Goal: Find specific page/section: Find specific page/section

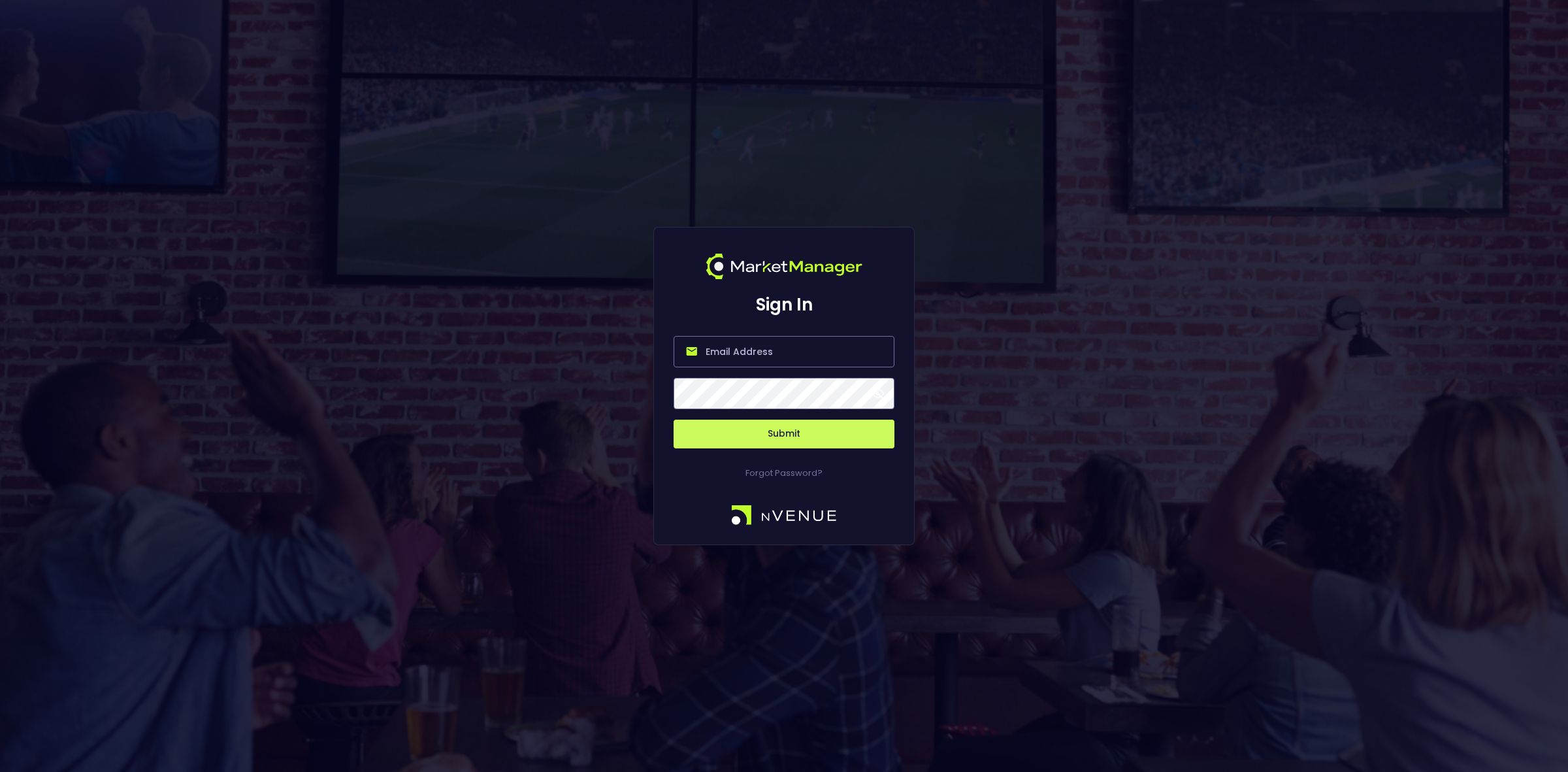
click at [753, 356] on input "email" at bounding box center [784, 352] width 221 height 31
type input "[EMAIL_ADDRESS][DOMAIN_NAME]"
click at [793, 434] on button "Submit" at bounding box center [784, 434] width 221 height 29
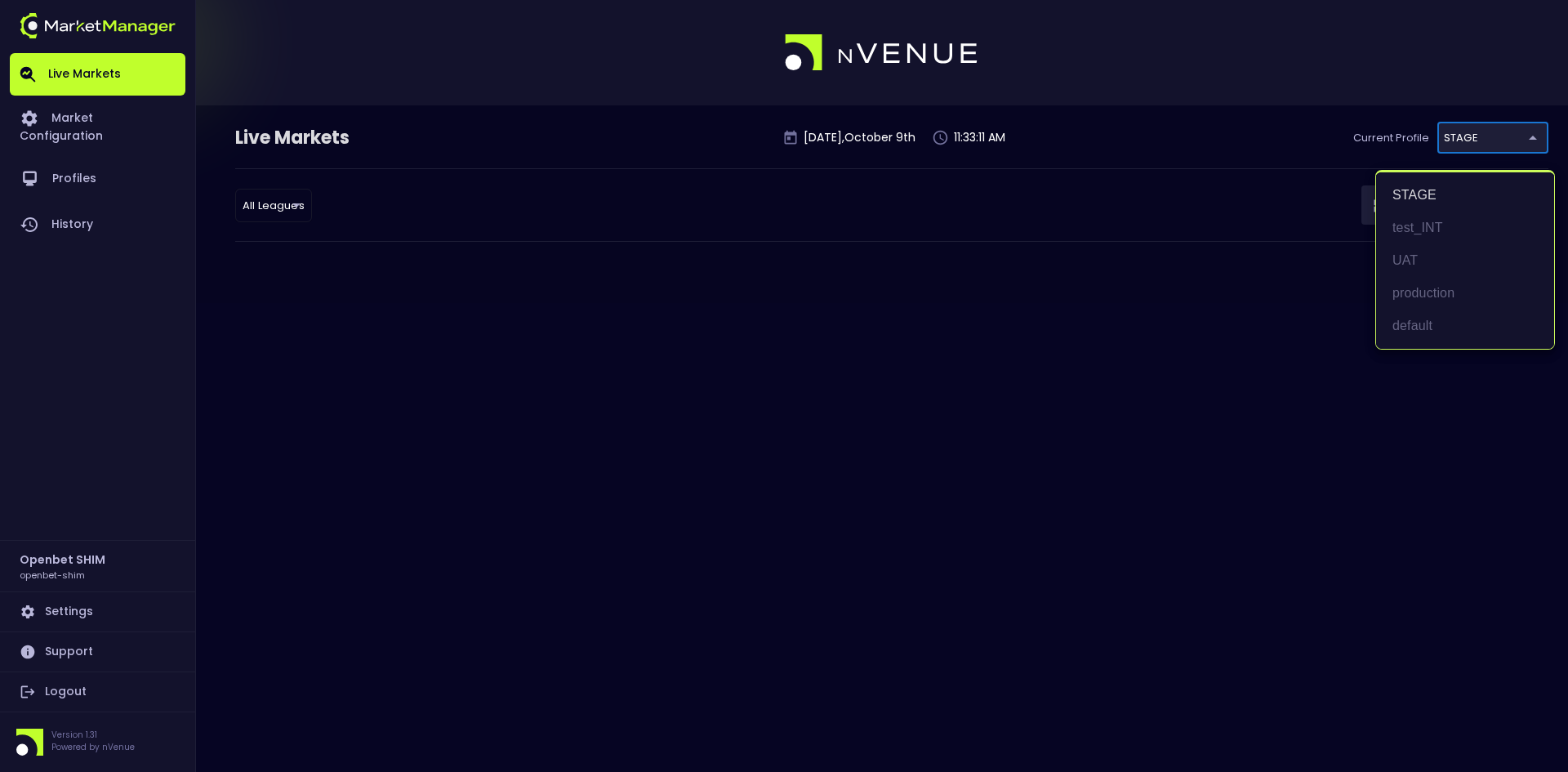
click at [1477, 141] on body "Live Markets Market Configuration Profiles History Openbet SHIM openbet-shim Se…" at bounding box center [784, 386] width 1568 height 772
click at [1417, 294] on li "production" at bounding box center [1464, 293] width 178 height 32
type input "2a6abf63-c314-44e9-bba0-df9808dfb38b"
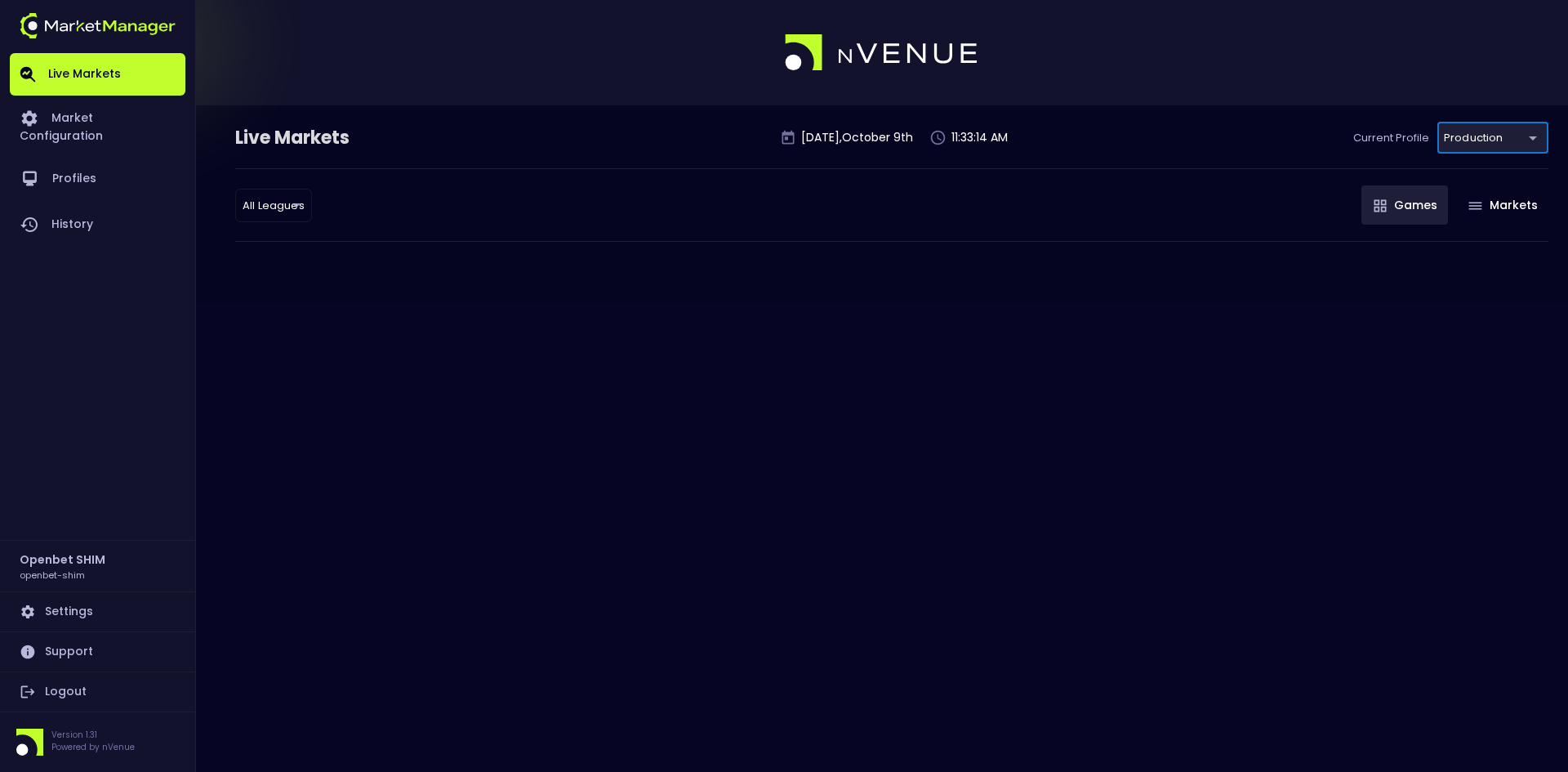
click at [520, 143] on div "Live Markets [DATE] 11:33:14 AM Current Profile production 2a6abf63-c314-44e9-b…" at bounding box center [892, 145] width 1314 height 46
click at [144, 118] on link "Market Configuration" at bounding box center [98, 125] width 176 height 60
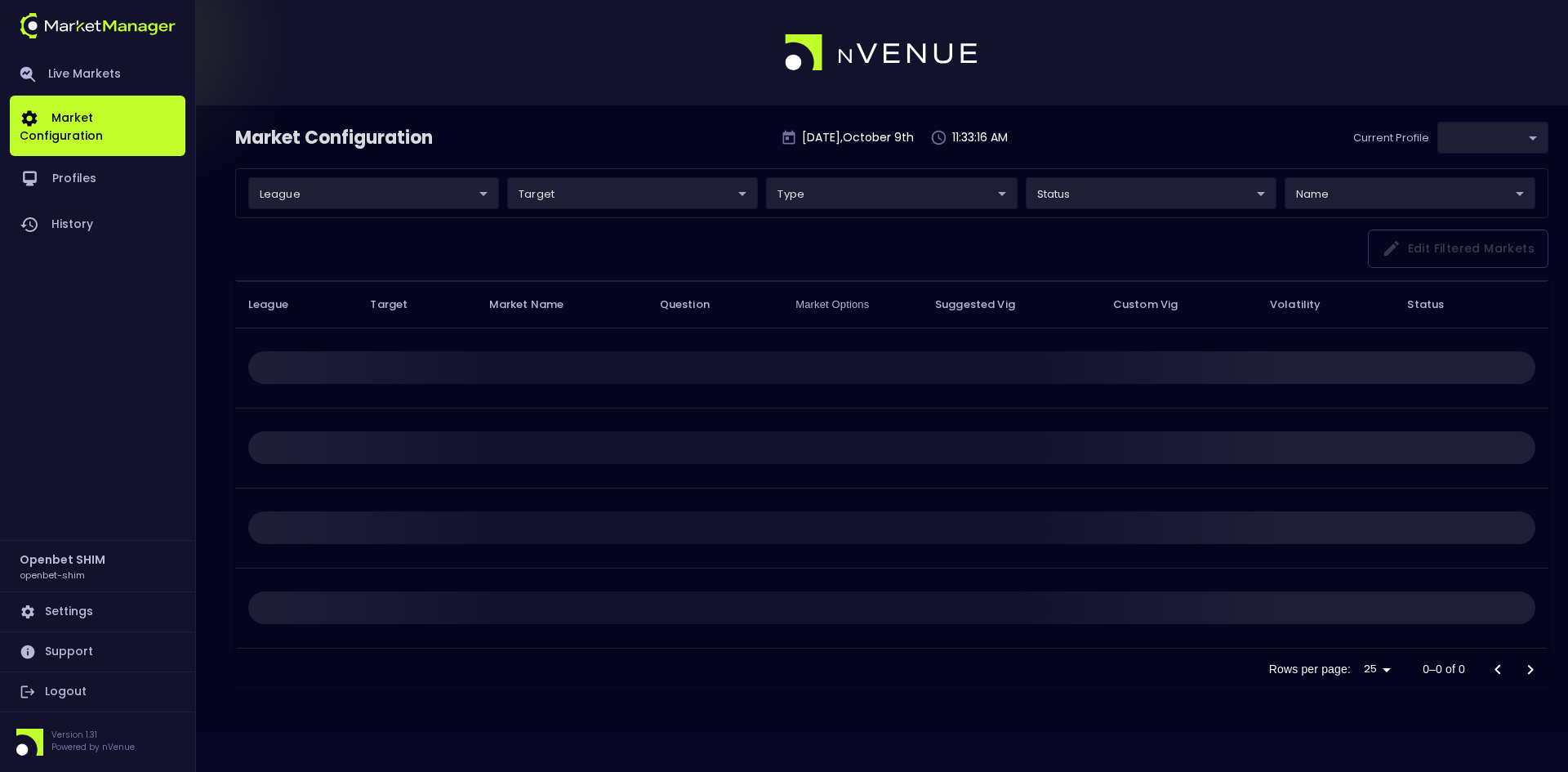
type input "2a6abf63-c314-44e9-bba0-df9808dfb38b"
click at [344, 189] on body "Live Markets Market Configuration Profiles History Openbet SHIM openbet-shim Se…" at bounding box center [784, 386] width 1568 height 772
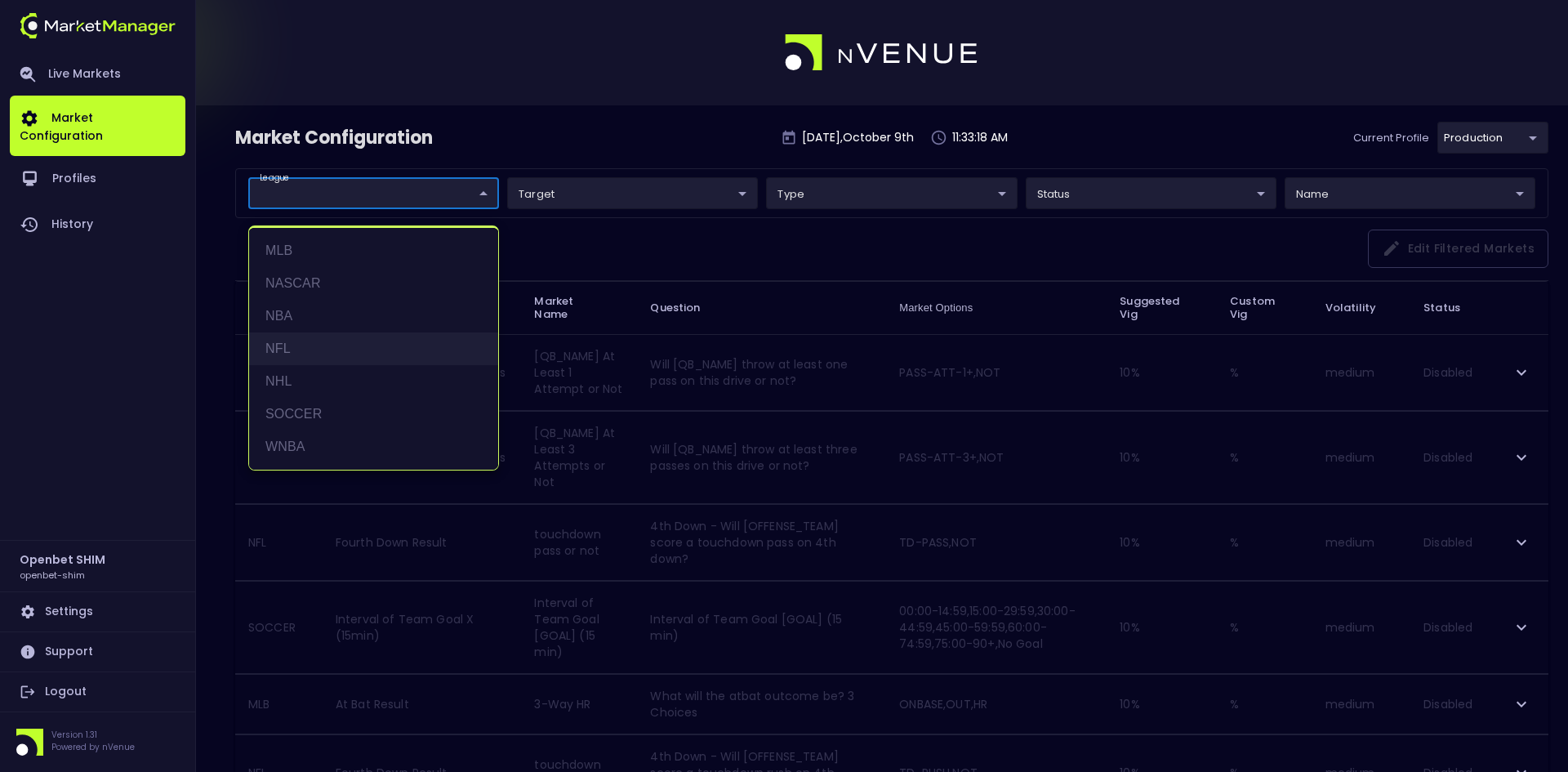
click at [281, 353] on li "NFL" at bounding box center [373, 348] width 249 height 32
type input "NFL"
click at [598, 124] on div at bounding box center [784, 386] width 1568 height 772
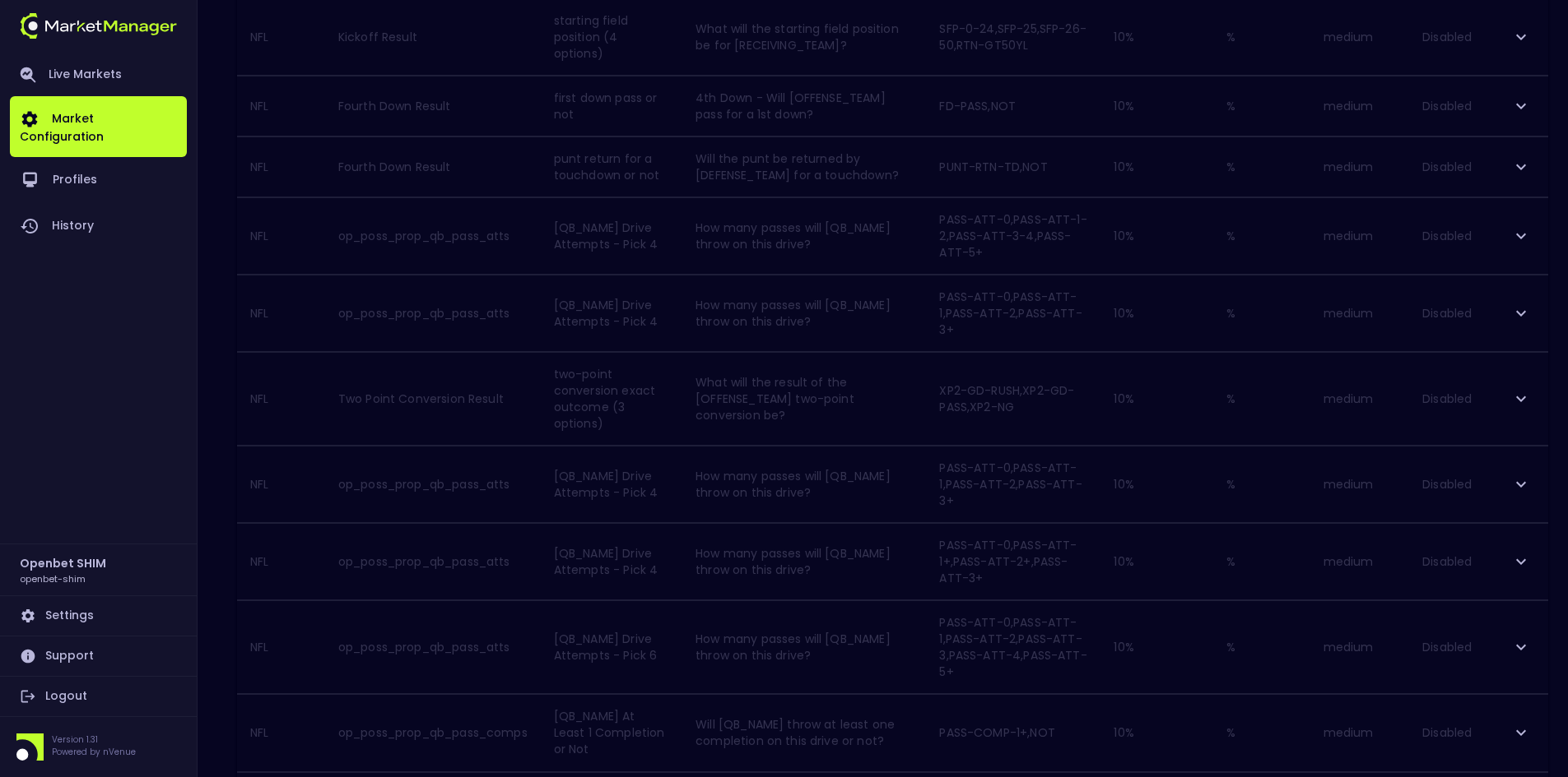
scroll to position [1461, 0]
click at [1530, 713] on icon "Go to next page" at bounding box center [1530, 716] width 6 height 10
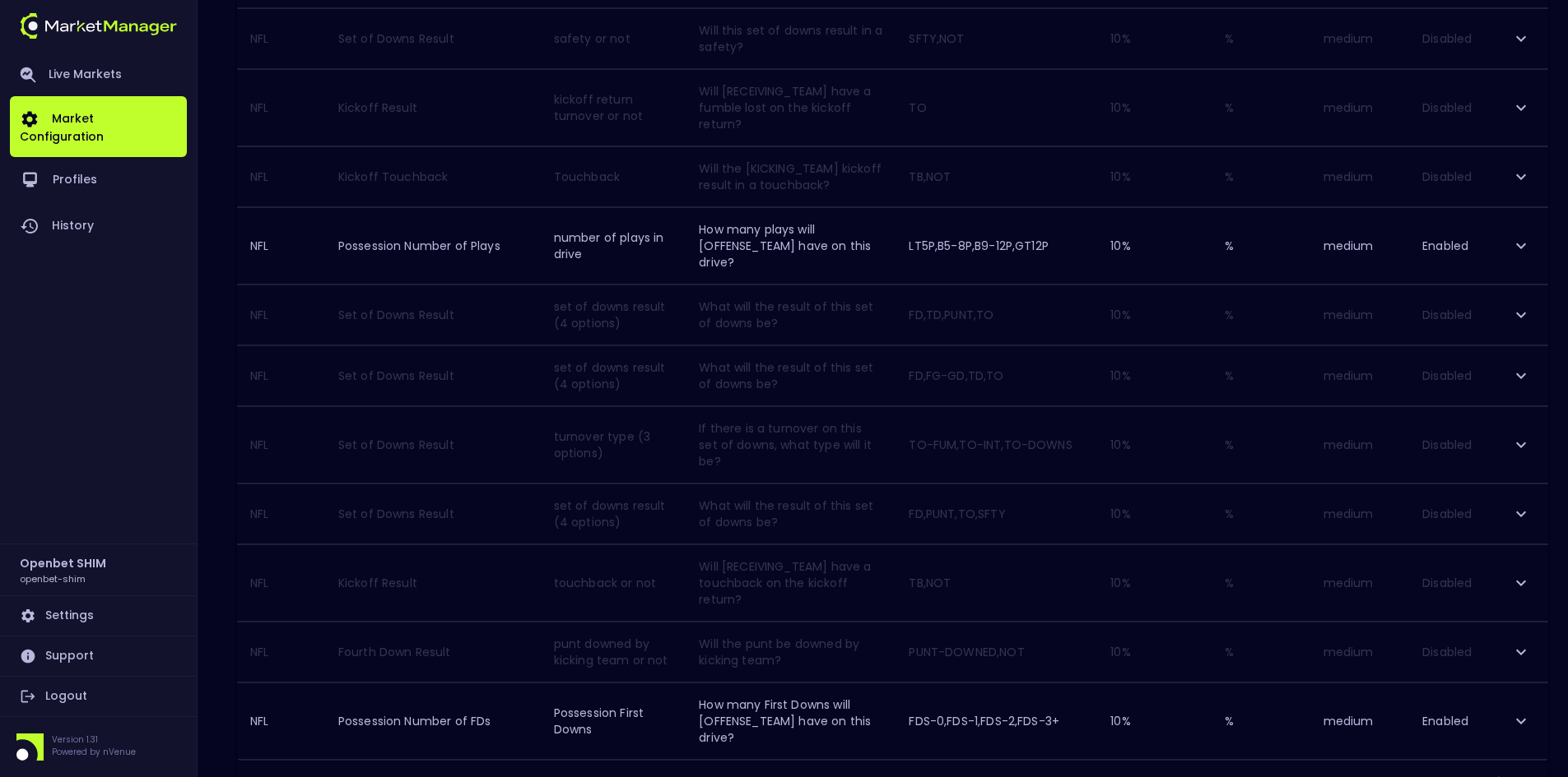
click at [1532, 777] on icon "Go to next page" at bounding box center [1530, 782] width 6 height 10
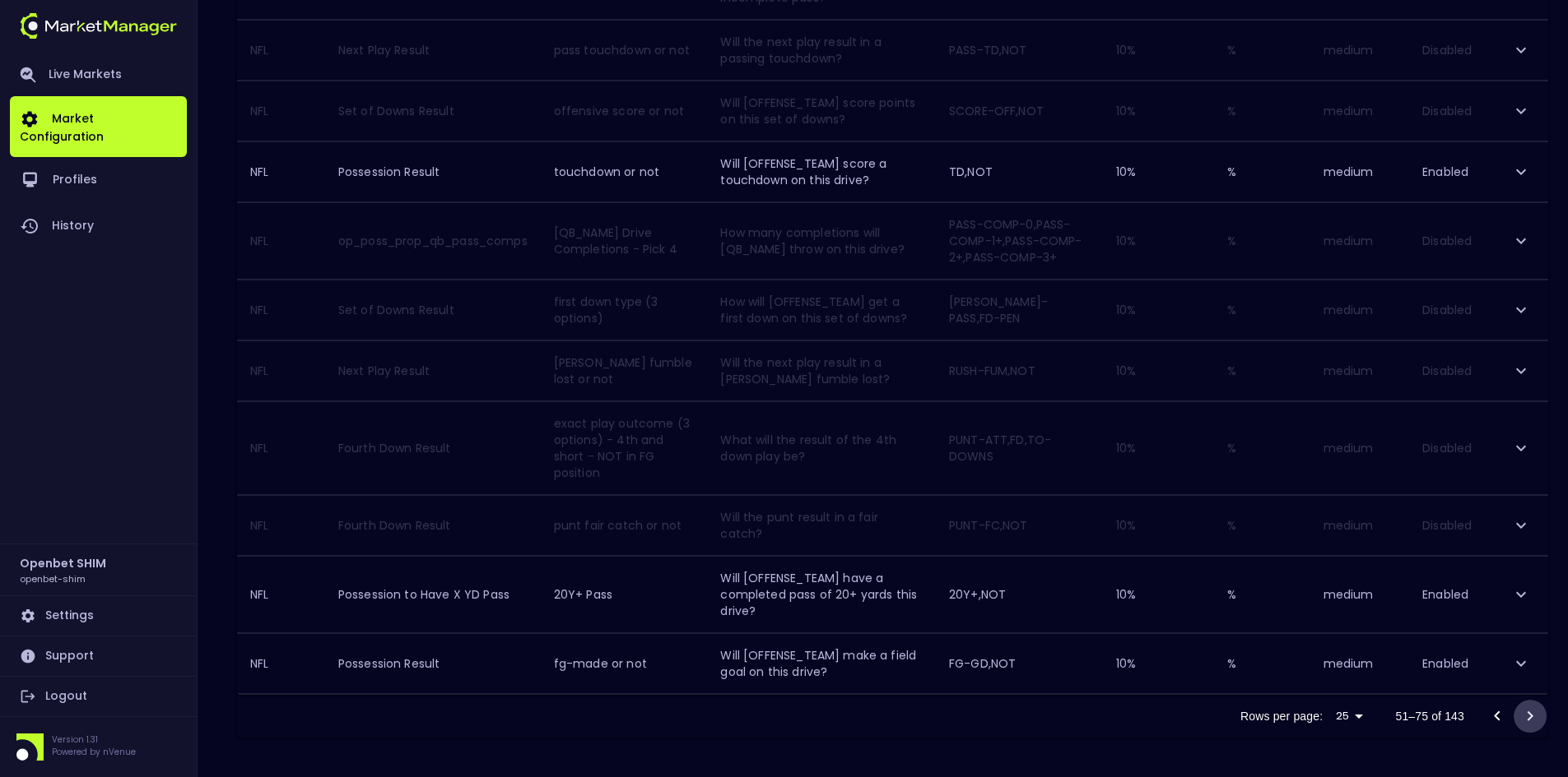
click at [1532, 717] on icon "Go to next page" at bounding box center [1530, 716] width 6 height 10
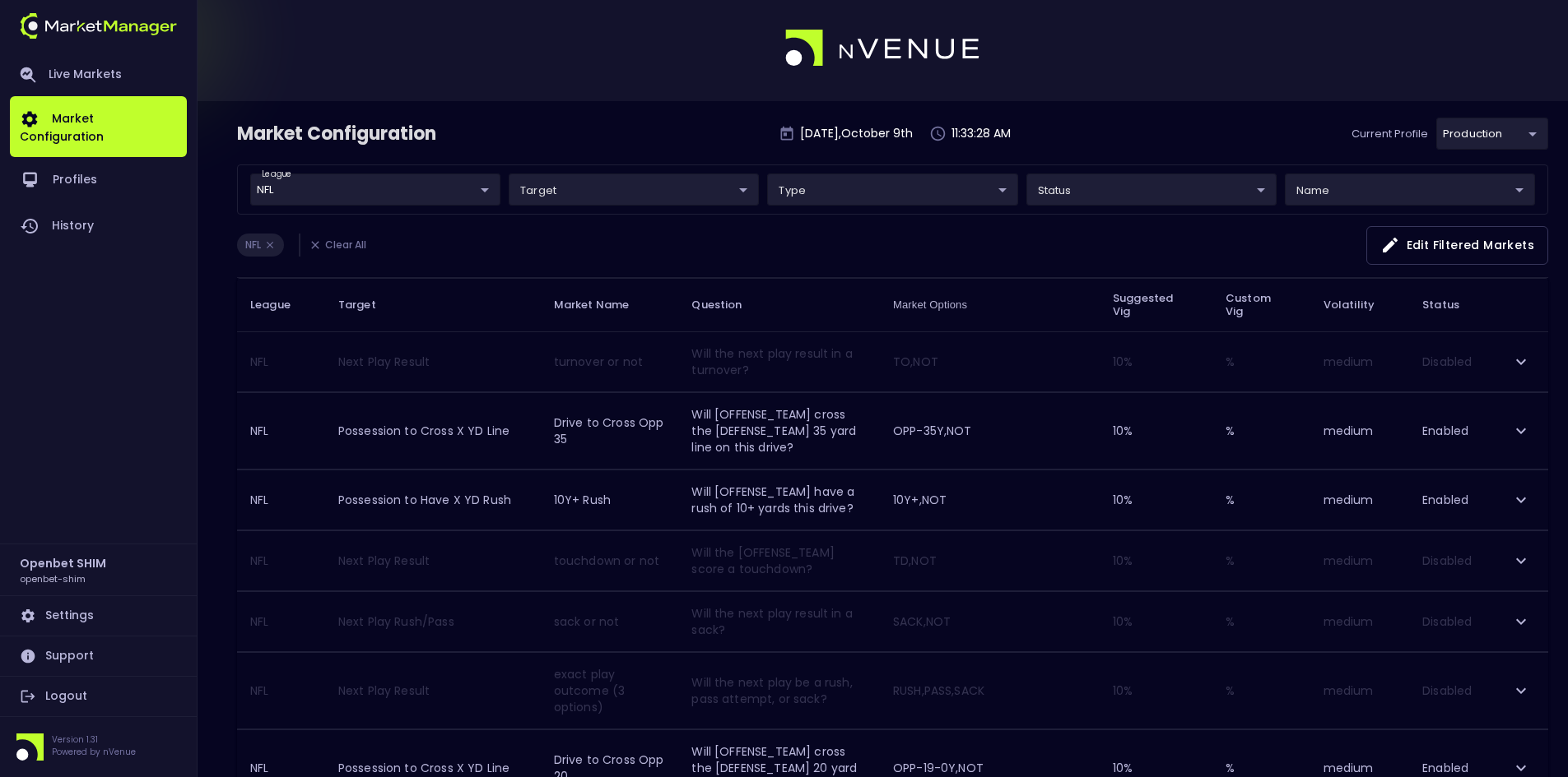
scroll to position [0, 0]
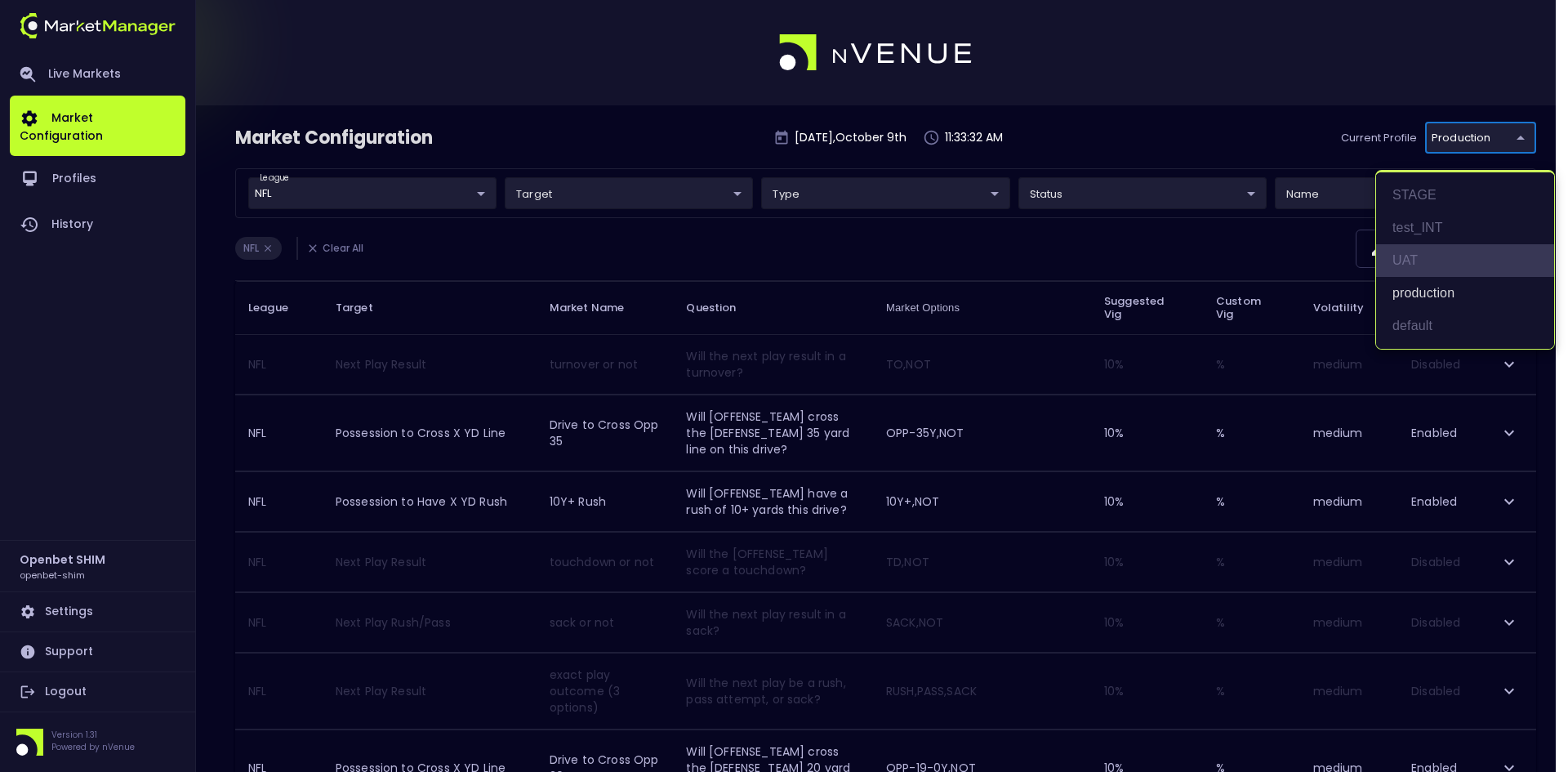
click at [1409, 258] on li "UAT" at bounding box center [1464, 260] width 178 height 32
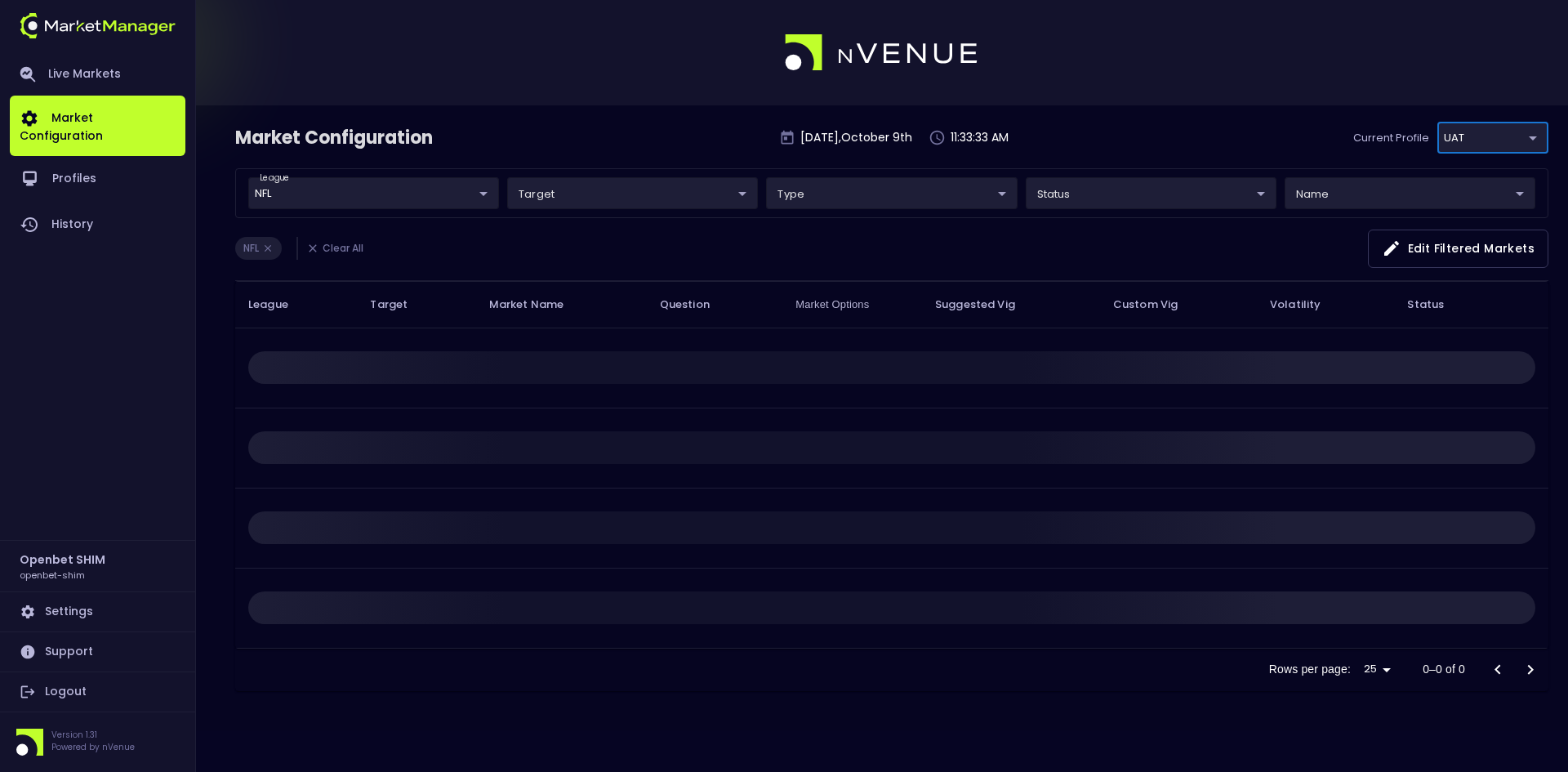
click at [1228, 135] on div "Market Configuration [DATE] 11:33:33 AM Current Profile UAT 1da1c8ba-b6a7-4cce-…" at bounding box center [892, 145] width 1314 height 46
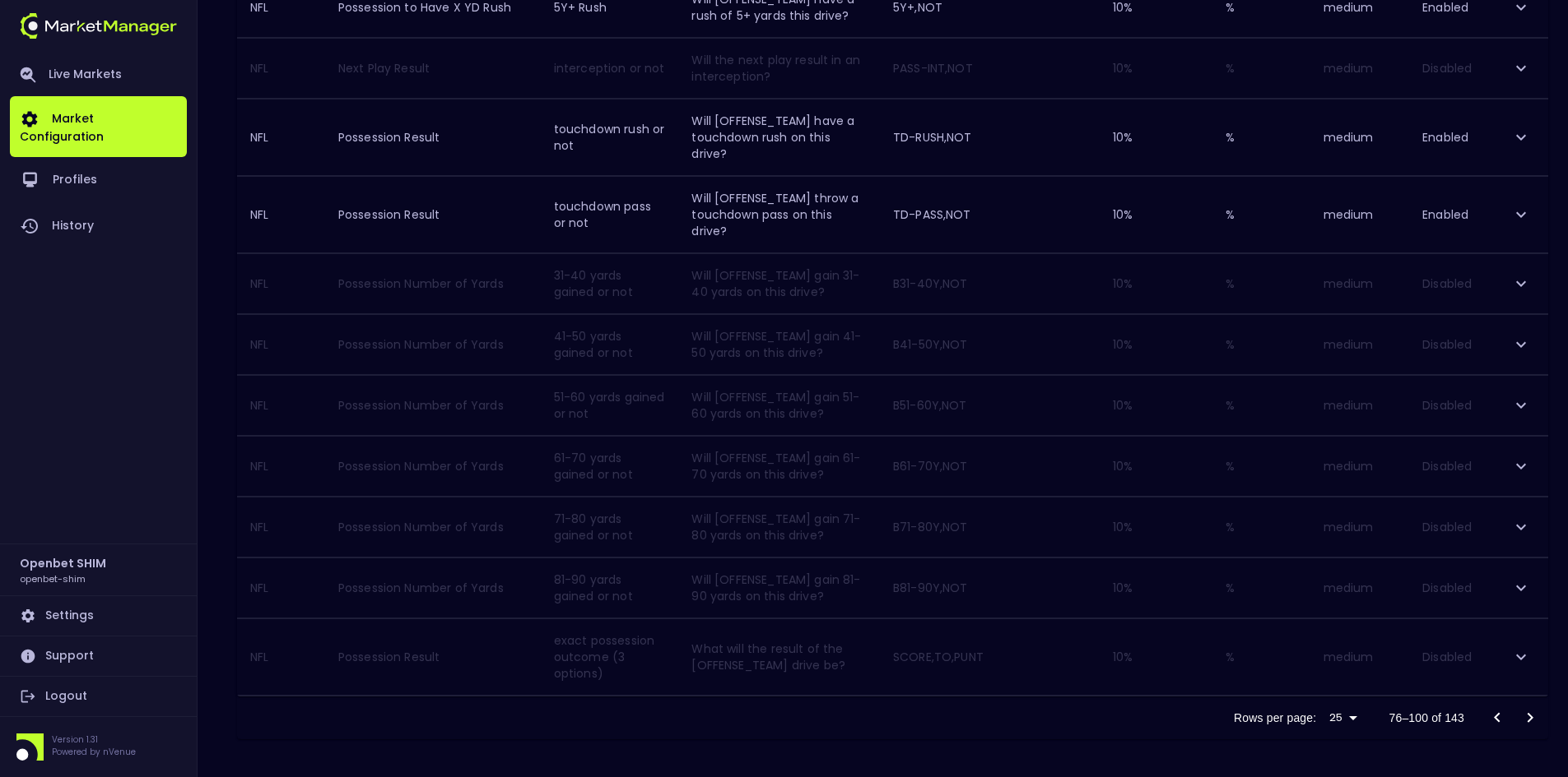
scroll to position [1312, 0]
click at [1531, 712] on icon "Go to next page" at bounding box center [1529, 716] width 20 height 20
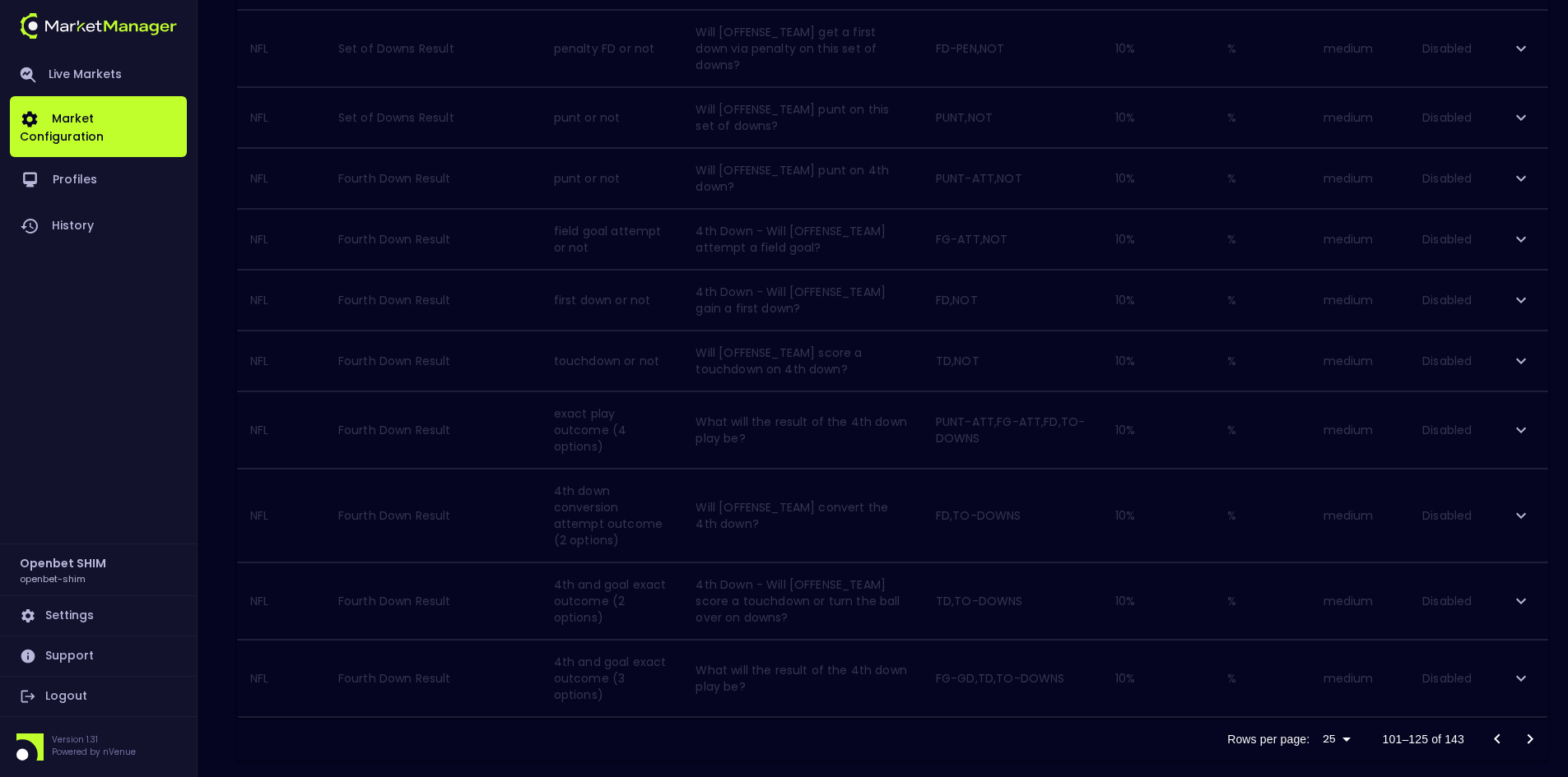
scroll to position [1344, 0]
click at [1501, 723] on icon "Go to previous page" at bounding box center [1496, 732] width 20 height 20
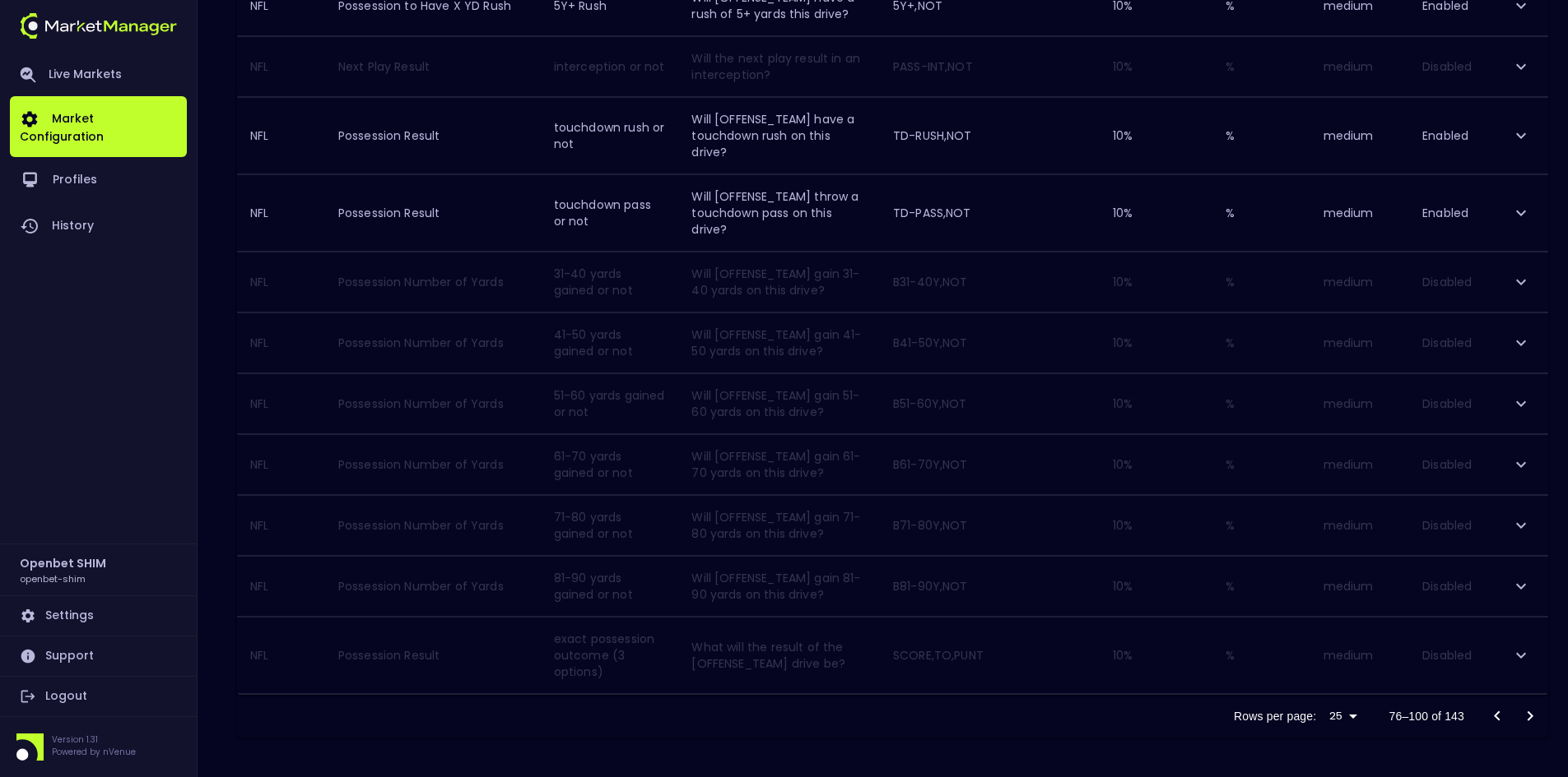
scroll to position [1312, 0]
click at [1500, 714] on icon "Go to previous page" at bounding box center [1496, 716] width 20 height 20
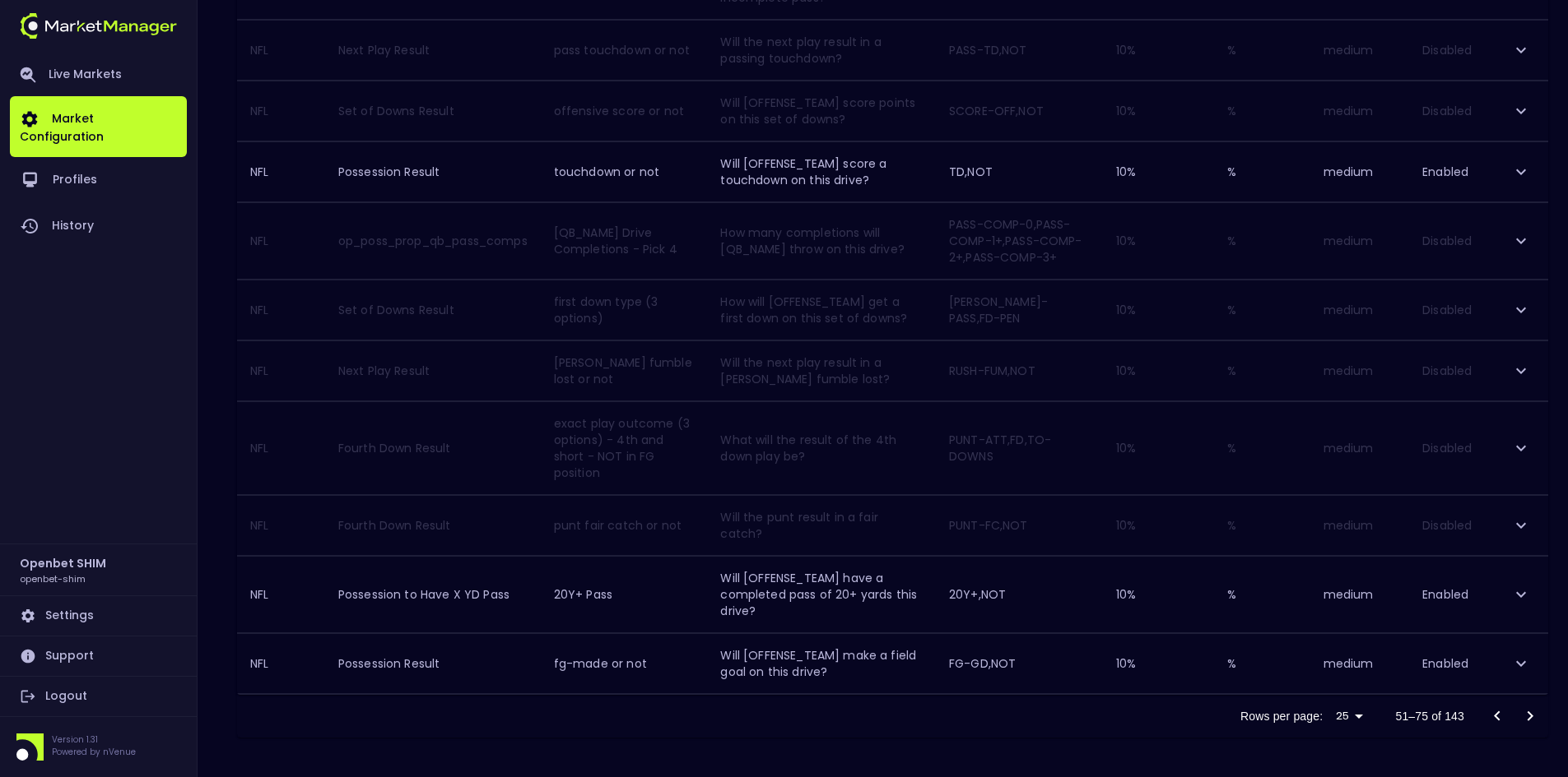
scroll to position [1297, 0]
click at [1500, 714] on icon "Go to previous page" at bounding box center [1496, 716] width 20 height 20
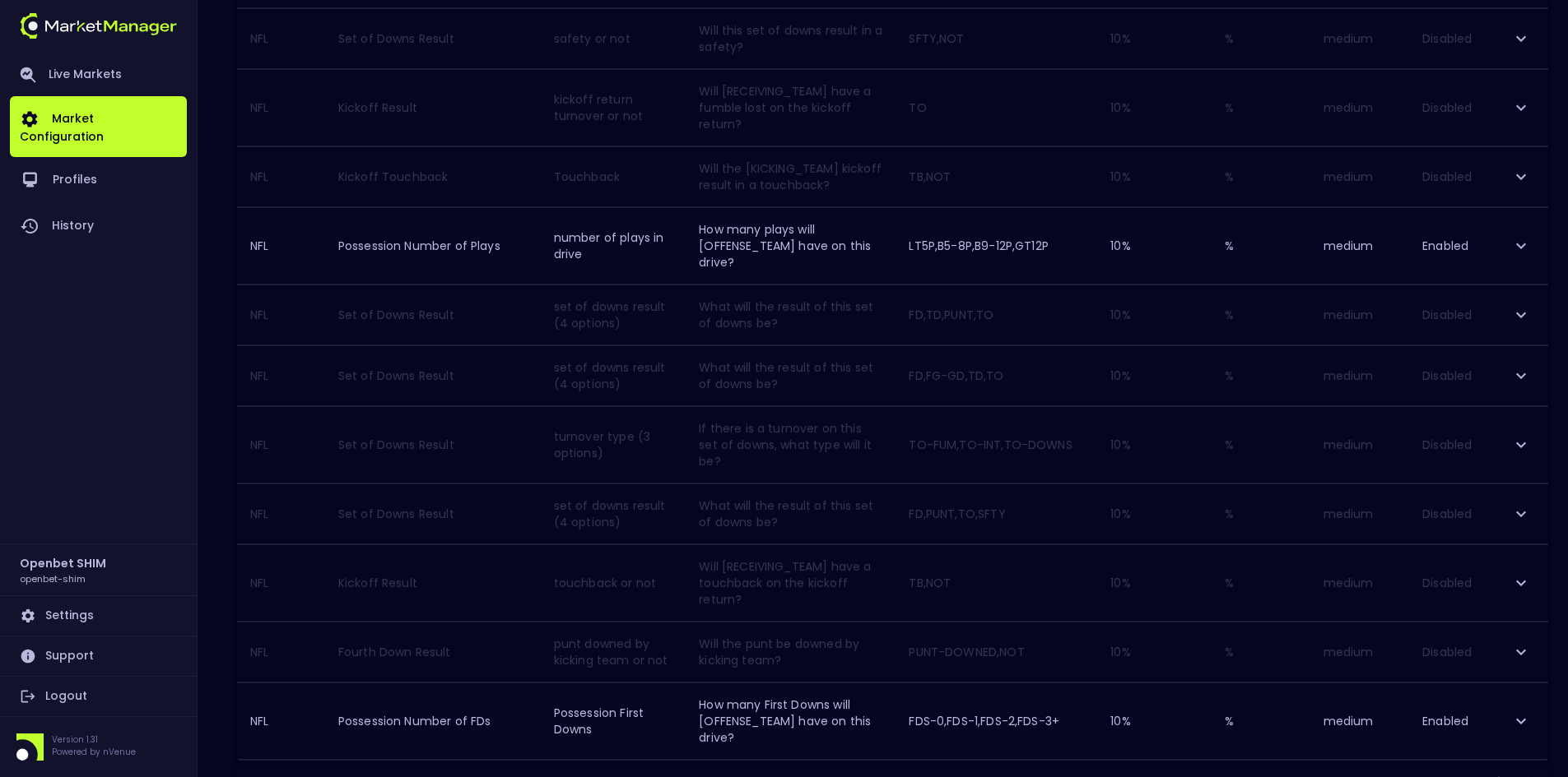
click at [1500, 772] on icon "Go to previous page" at bounding box center [1496, 782] width 20 height 20
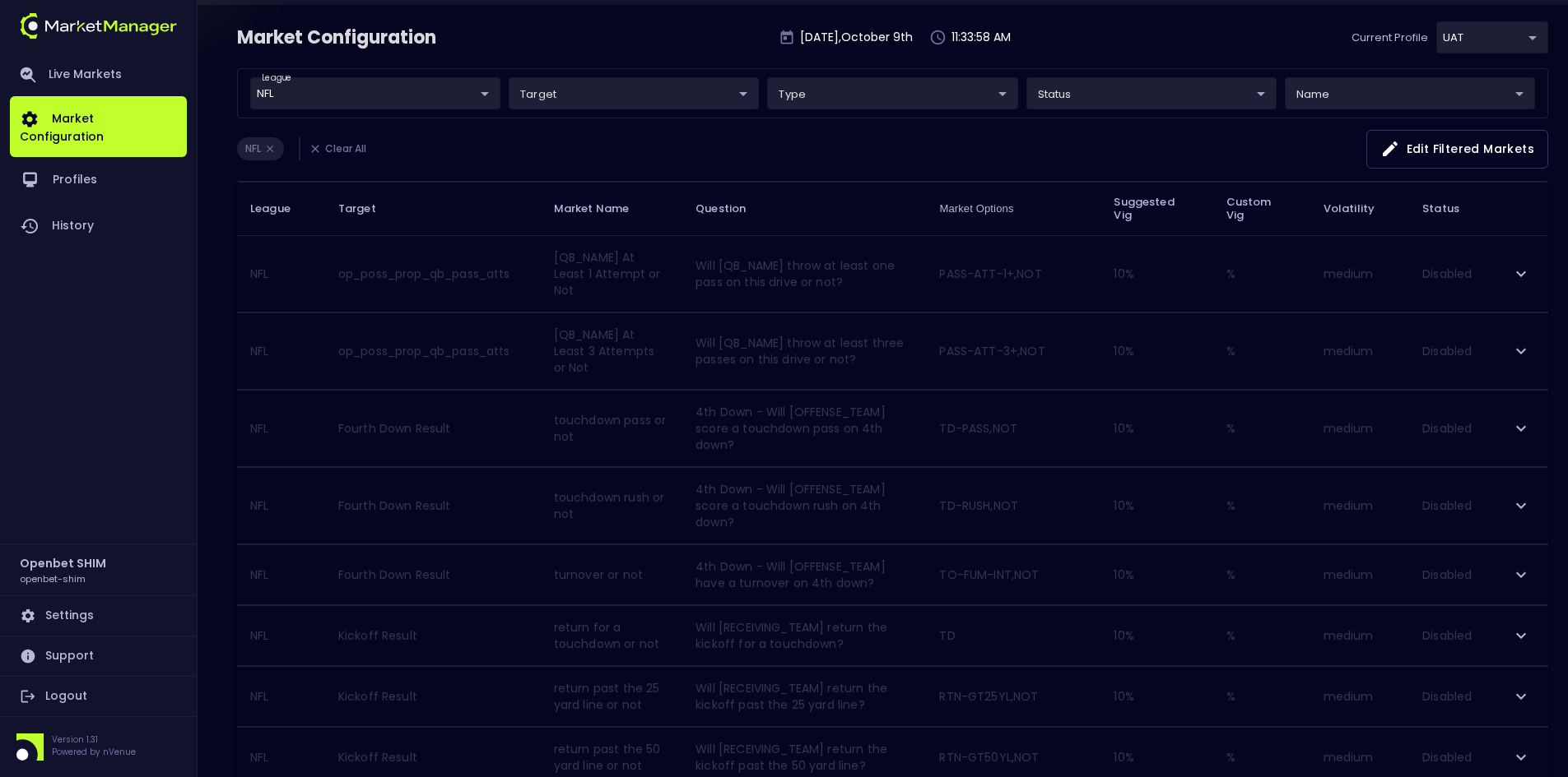
scroll to position [0, 0]
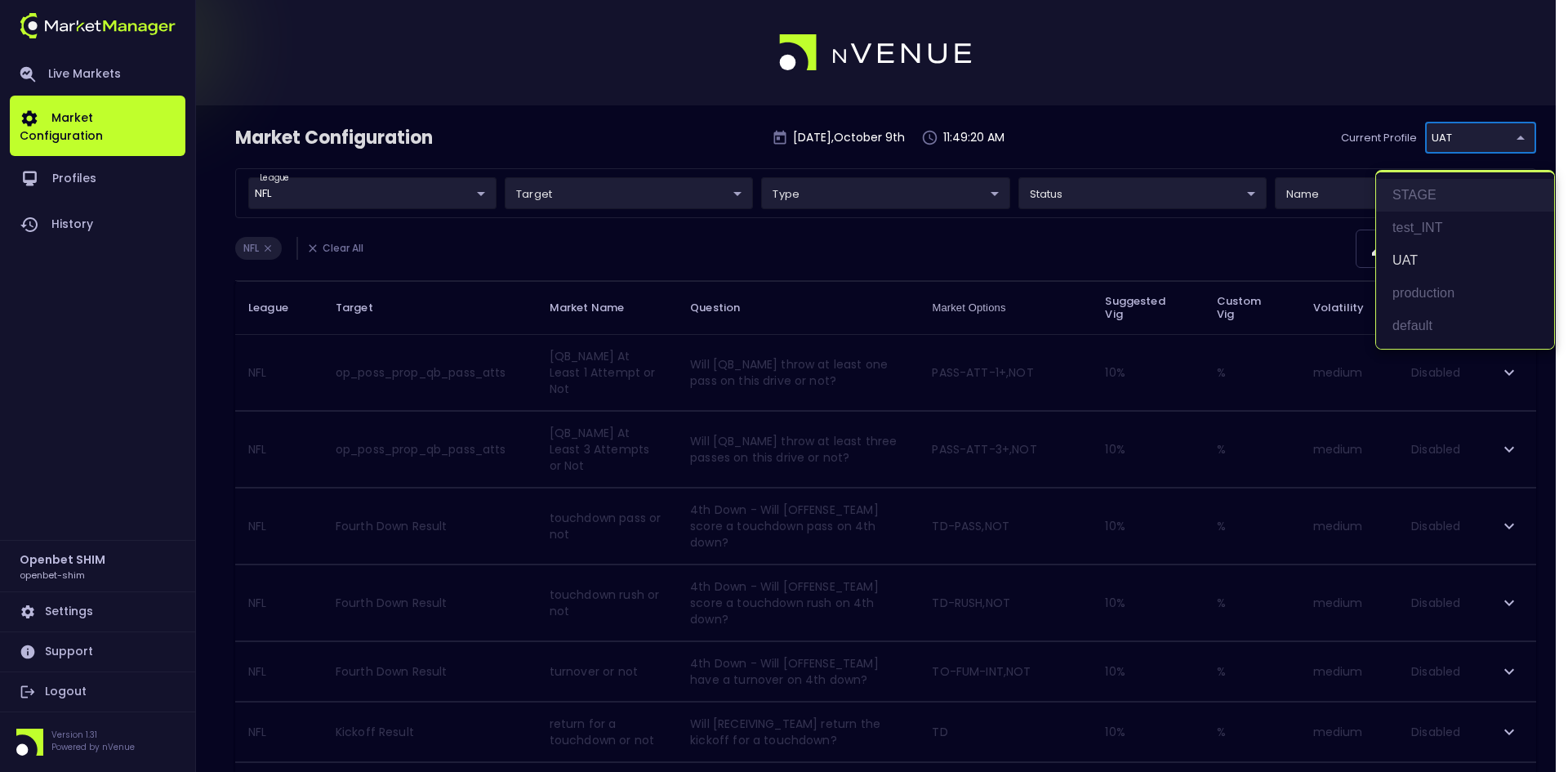
click at [1428, 184] on li "STAGE" at bounding box center [1464, 194] width 178 height 32
type input "04a2ae1d-a1ce-4693-adc0-1b4c1732d28c"
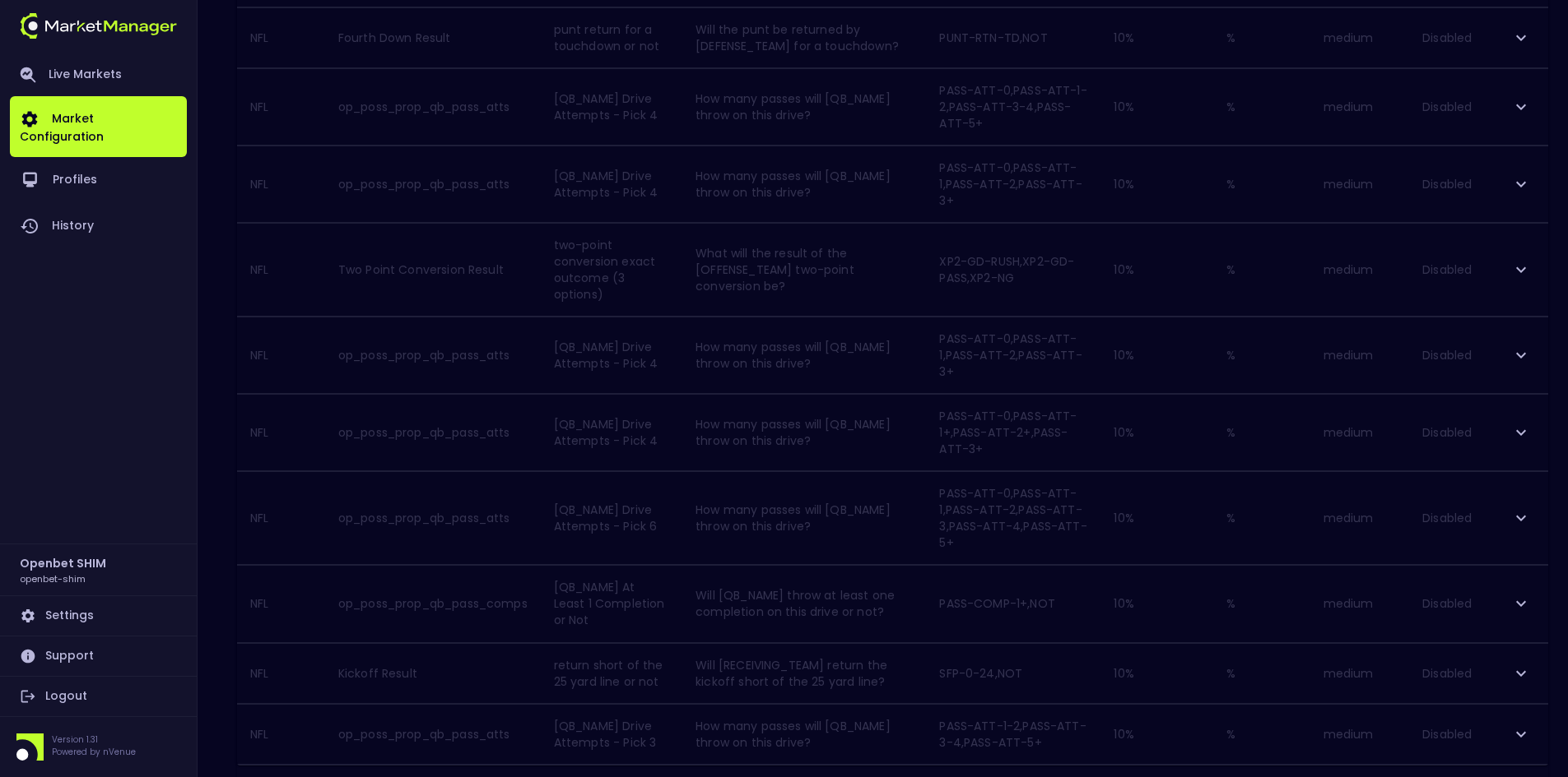
scroll to position [1461, 0]
click at [1527, 710] on icon "Go to next page" at bounding box center [1529, 716] width 20 height 20
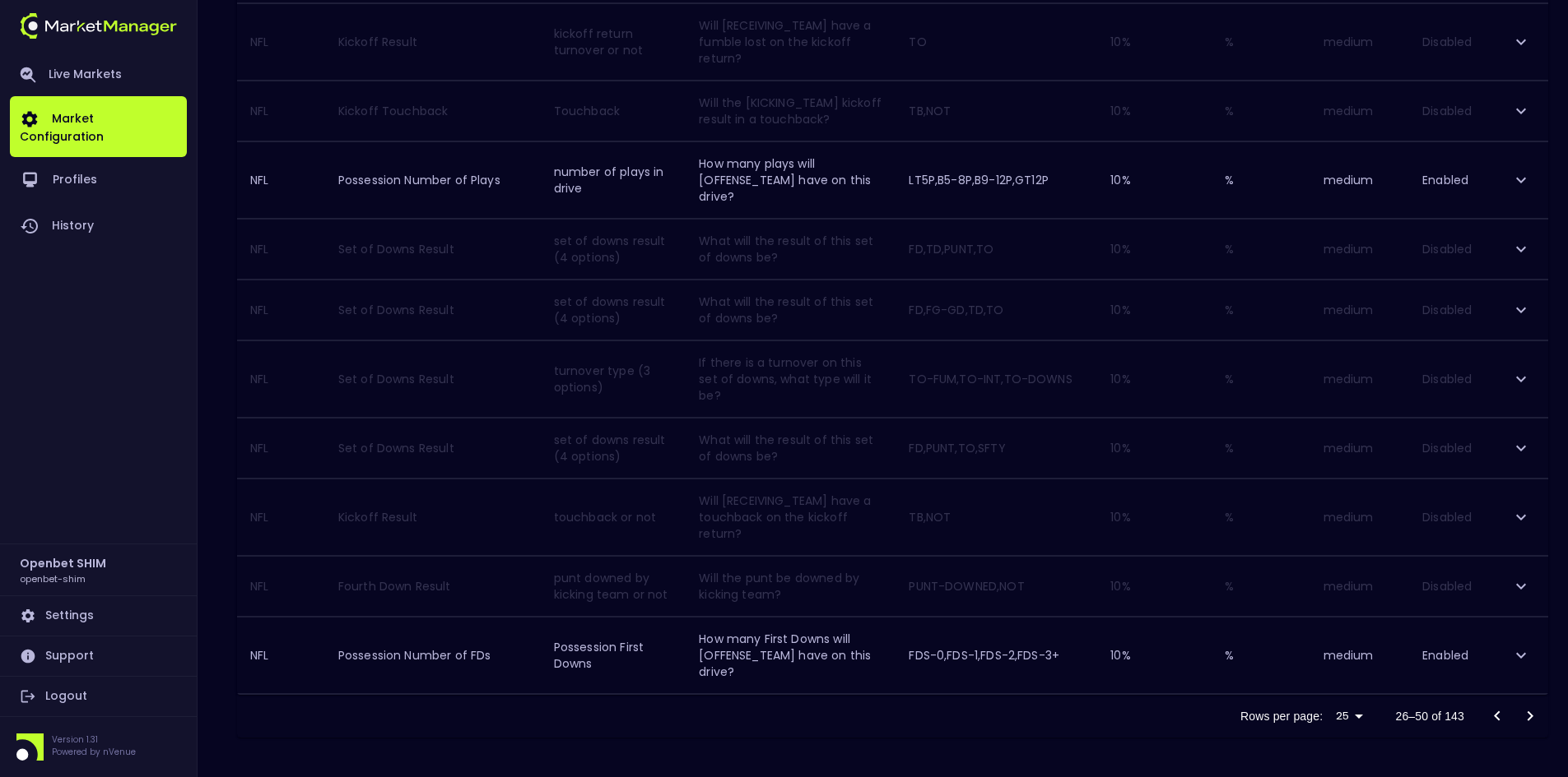
scroll to position [1312, 0]
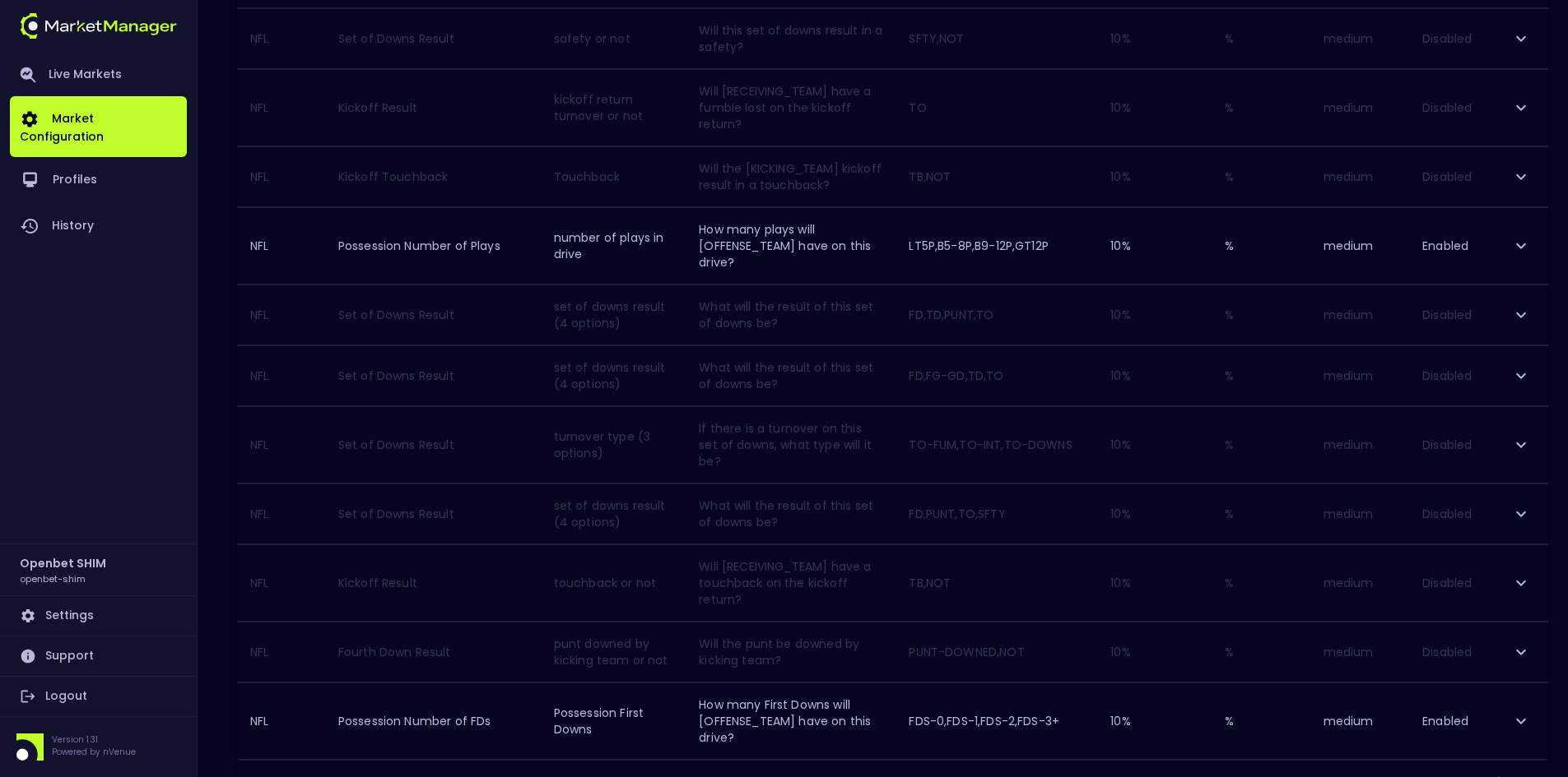
click at [1534, 772] on icon "Go to next page" at bounding box center [1529, 782] width 20 height 20
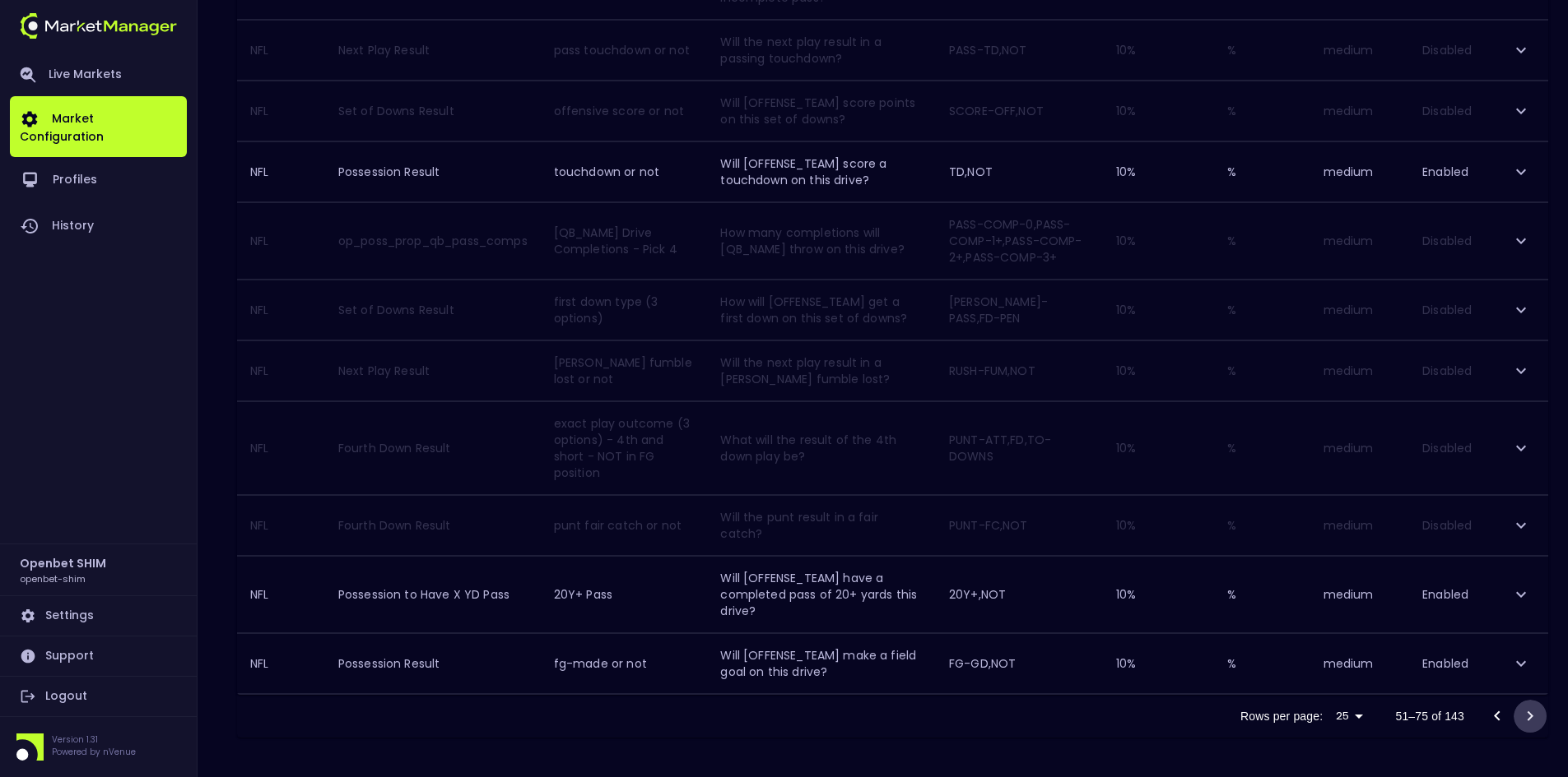
click at [1532, 716] on icon "Go to next page" at bounding box center [1530, 716] width 6 height 10
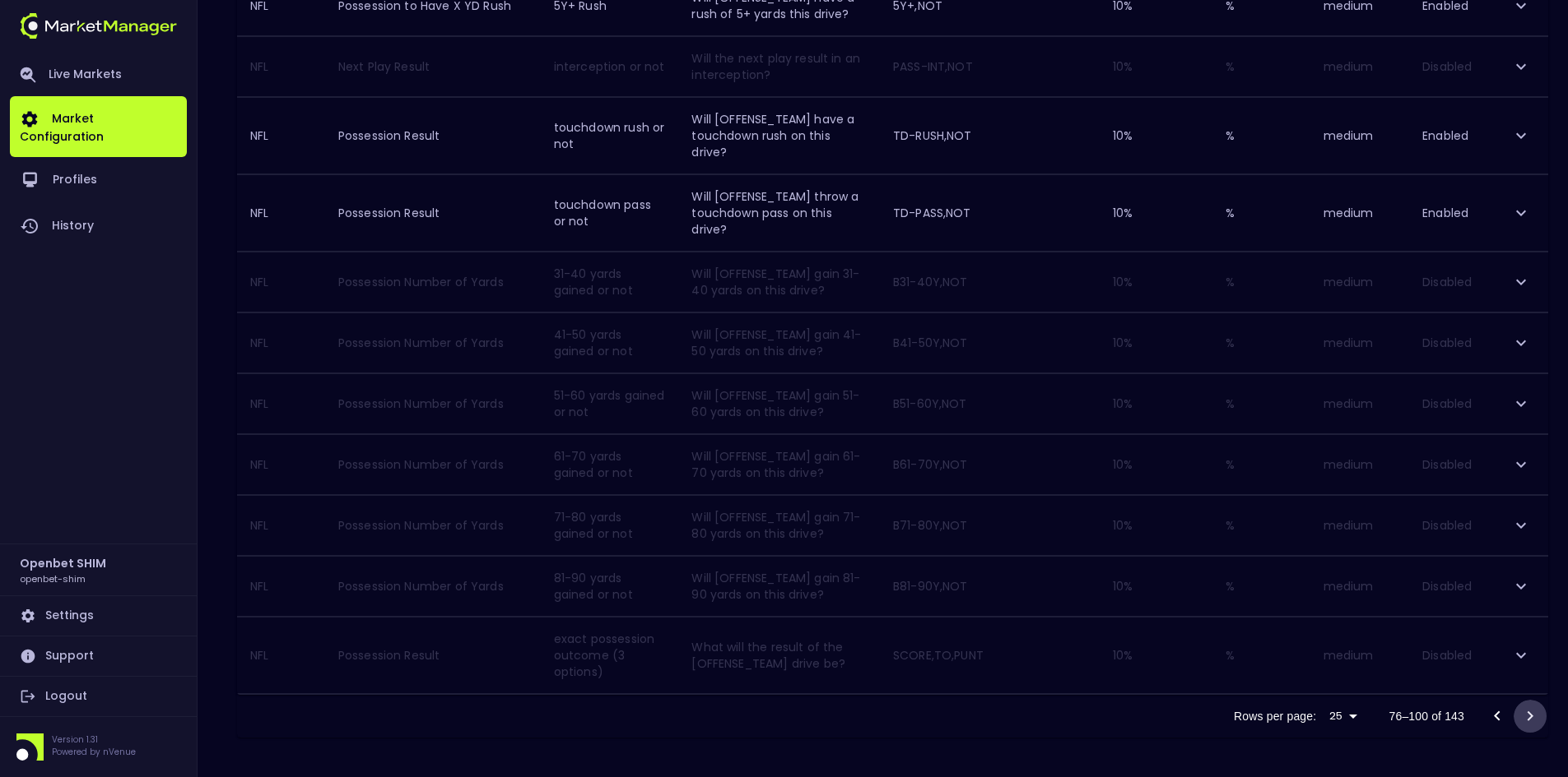
click at [1529, 718] on icon "Go to next page" at bounding box center [1529, 716] width 20 height 20
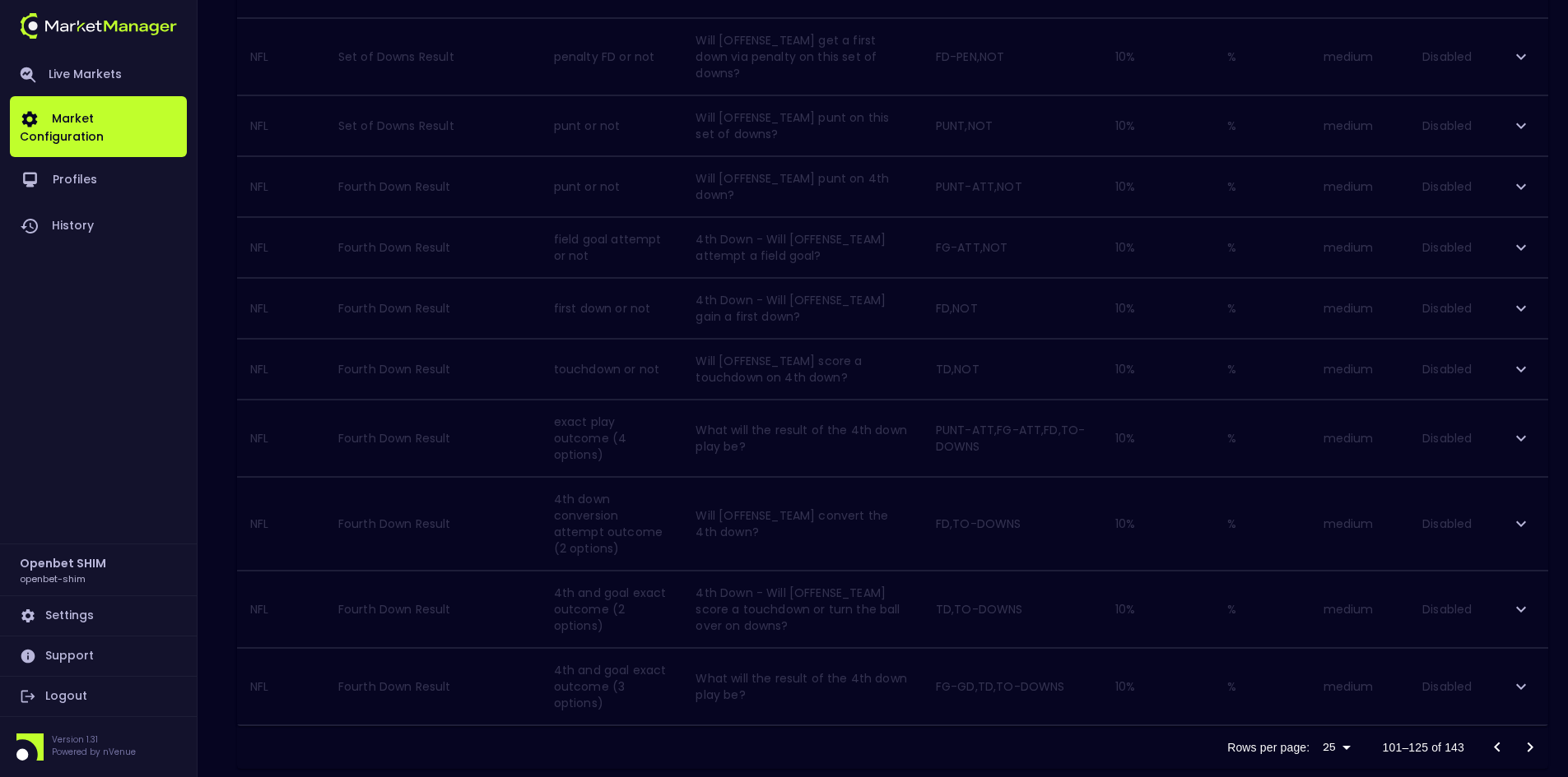
scroll to position [1344, 0]
click at [1524, 723] on icon "Go to next page" at bounding box center [1529, 732] width 20 height 20
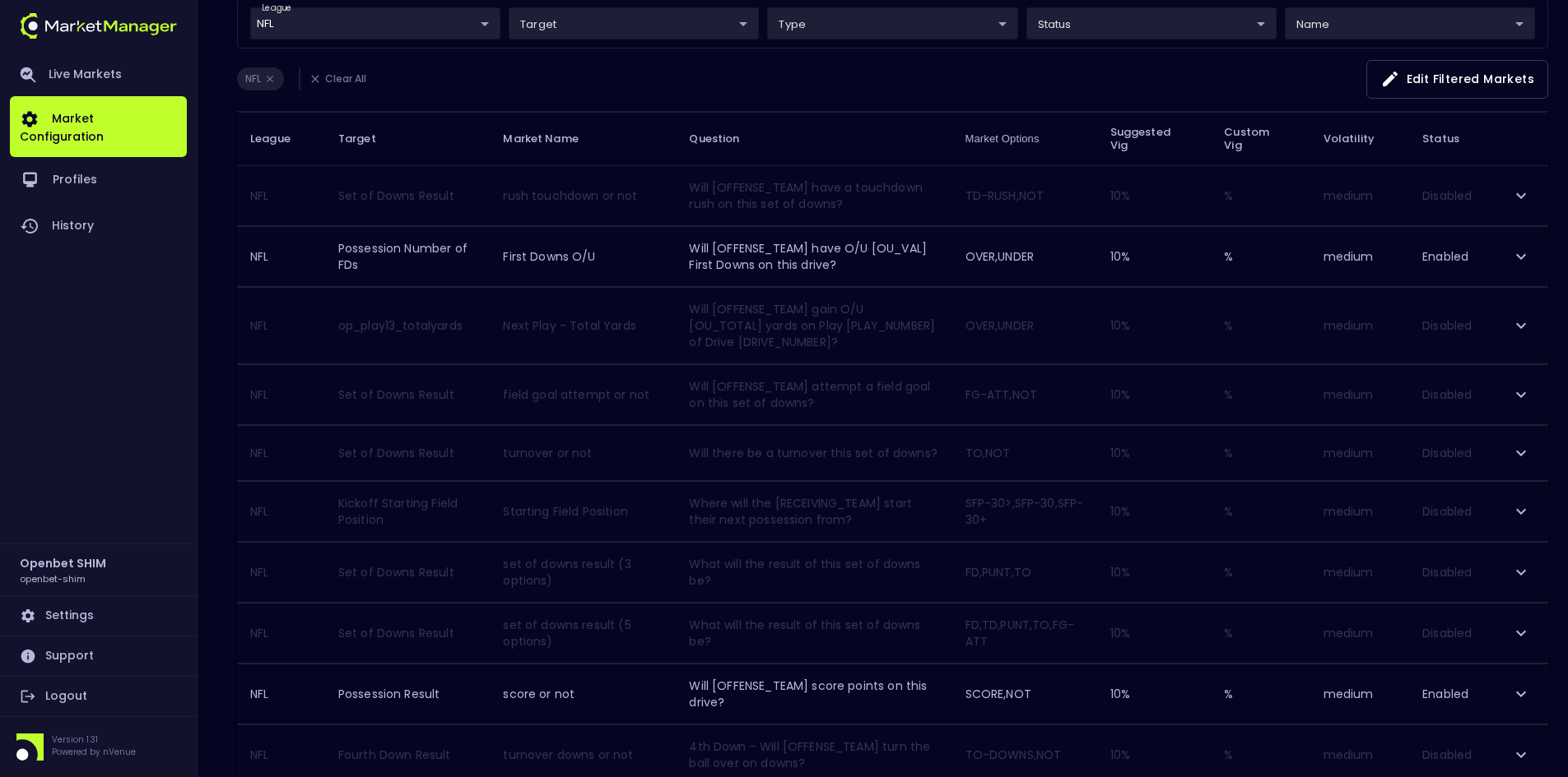
scroll to position [0, 0]
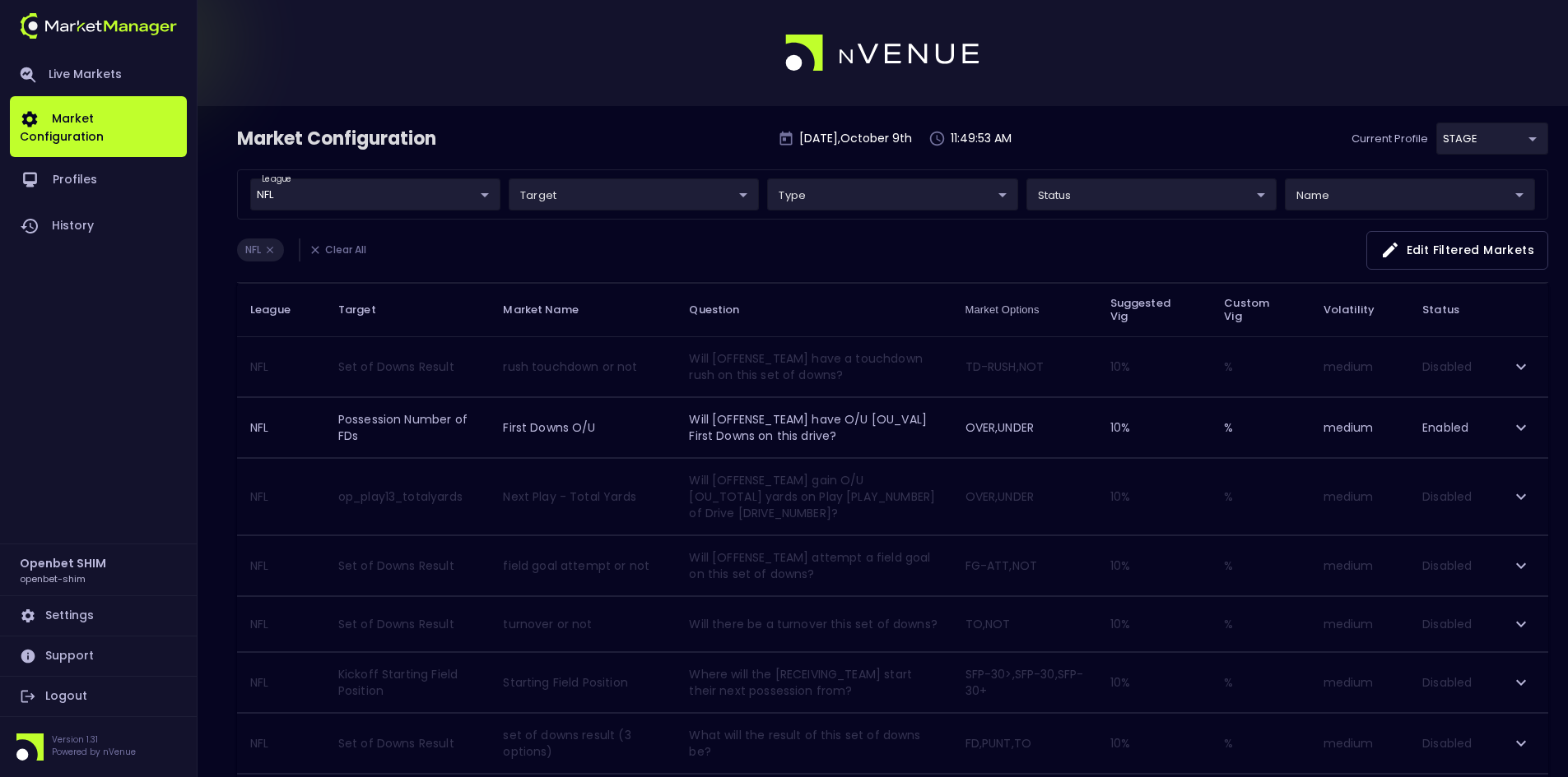
click at [671, 125] on div "Market Configuration [DATE] 11:49:53 AM Current Profile STAGE 04a2ae1d-a1ce-469…" at bounding box center [892, 146] width 1311 height 47
click at [617, 66] on div at bounding box center [784, 53] width 1568 height 106
click at [1162, 147] on div "Market Configuration [DATE] 12:25:50 PM Current Profile STAGE 04a2ae1d-a1ce-469…" at bounding box center [892, 146] width 1311 height 47
